Goal: Task Accomplishment & Management: Use online tool/utility

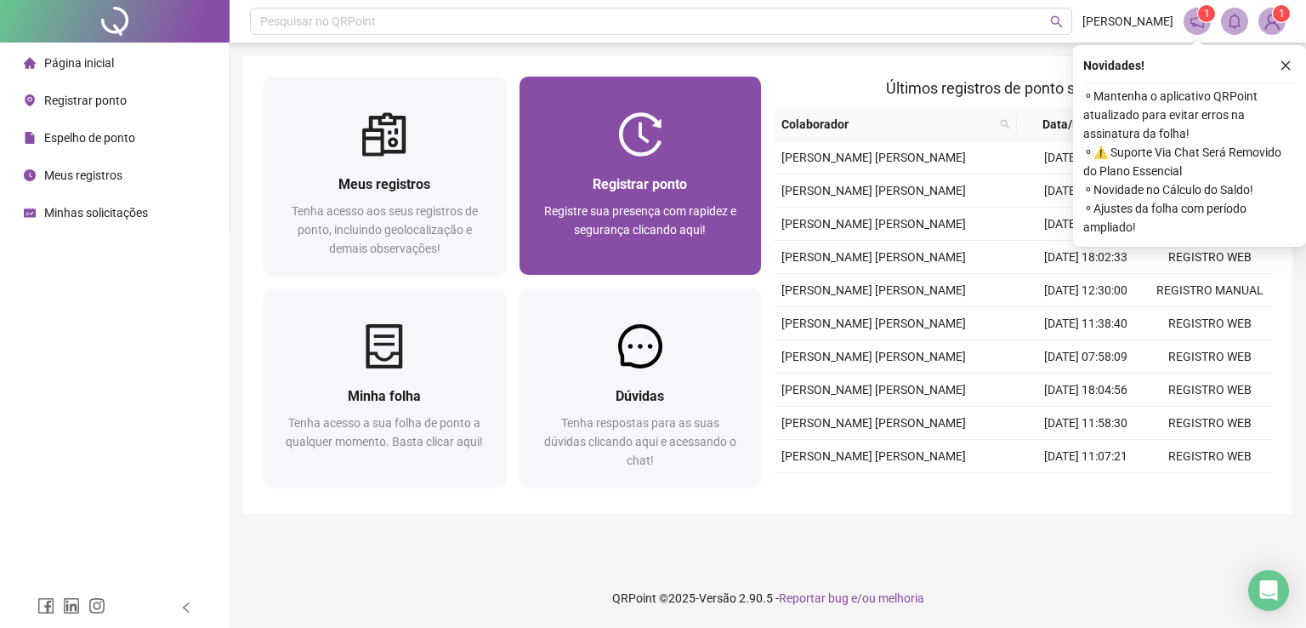
click at [660, 207] on span "Registre sua presença com rapidez e segurança clicando aqui!" at bounding box center [640, 220] width 192 height 32
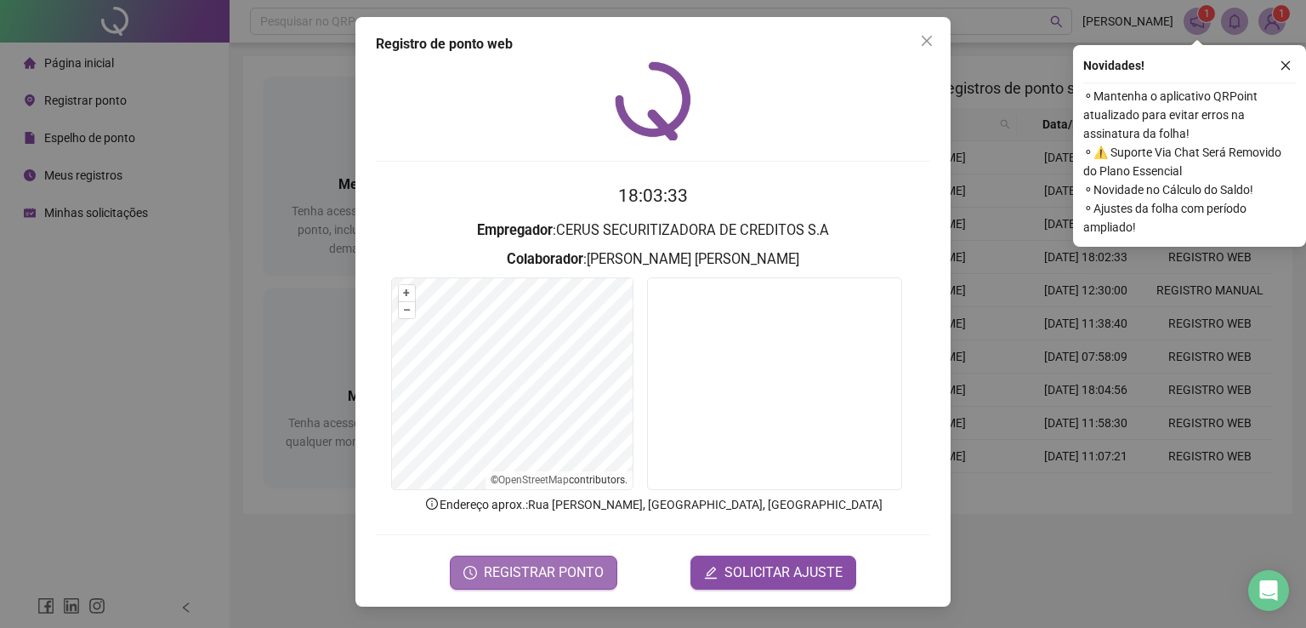
click at [505, 566] on span "REGISTRAR PONTO" at bounding box center [544, 572] width 120 height 20
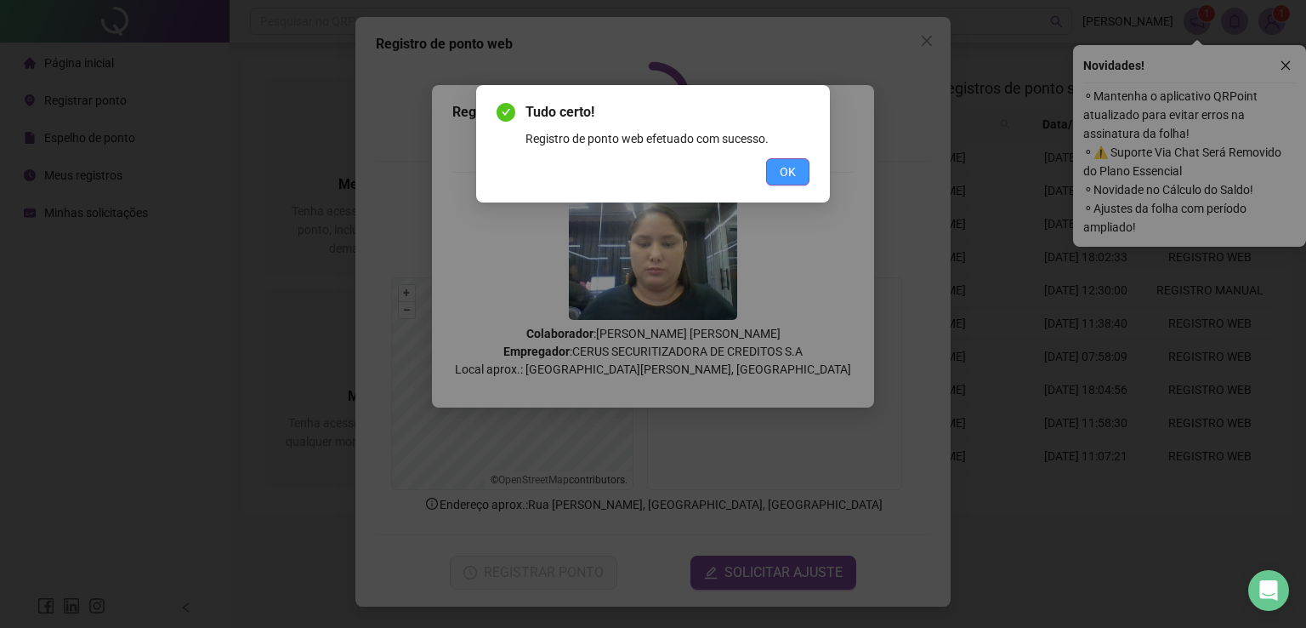
click at [799, 161] on button "OK" at bounding box center [787, 171] width 43 height 27
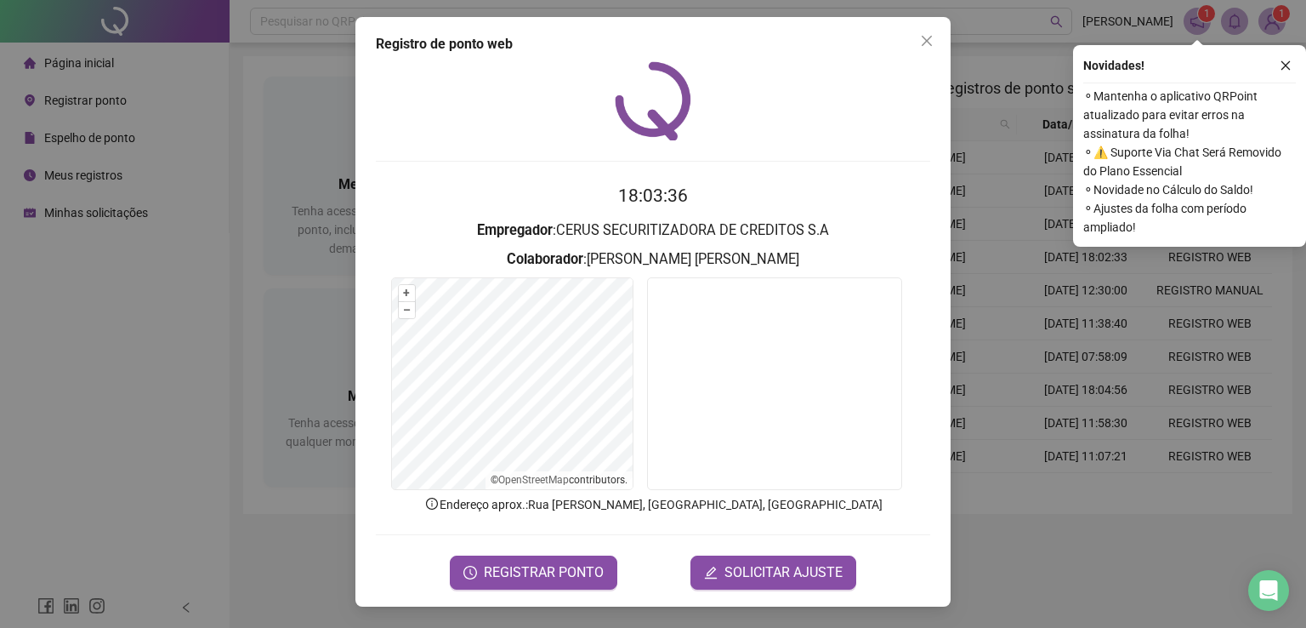
click at [935, 39] on span "Close" at bounding box center [926, 41] width 27 height 14
